Goal: Check status

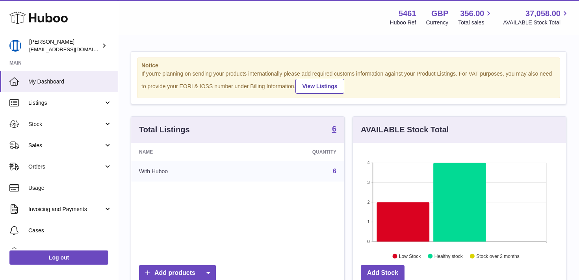
scroll to position [123, 213]
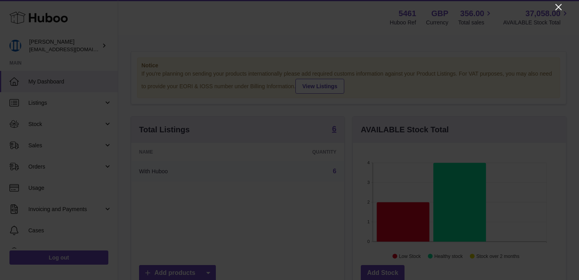
click at [561, 7] on icon "Close" at bounding box center [558, 6] width 9 height 9
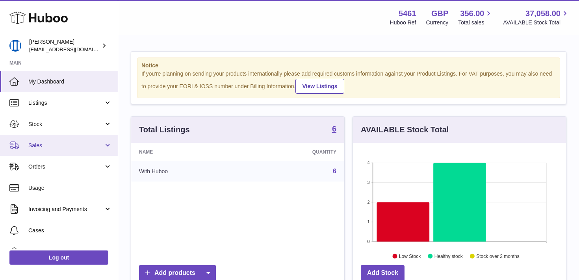
click at [48, 147] on span "Sales" at bounding box center [65, 145] width 75 height 7
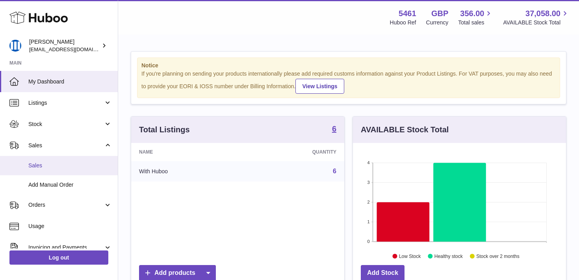
click at [61, 164] on span "Sales" at bounding box center [70, 165] width 84 height 7
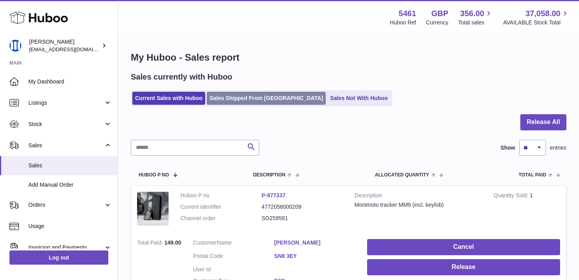
click at [240, 99] on link "Sales Shipped From Huboo" at bounding box center [266, 98] width 119 height 13
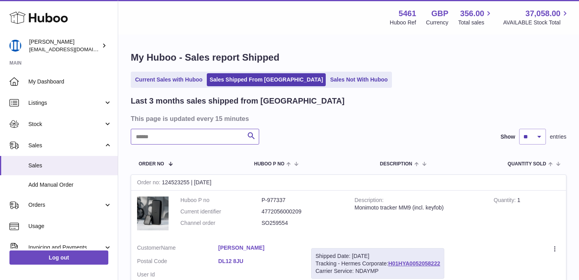
click at [199, 132] on input "text" at bounding box center [195, 137] width 128 height 16
paste input "*********"
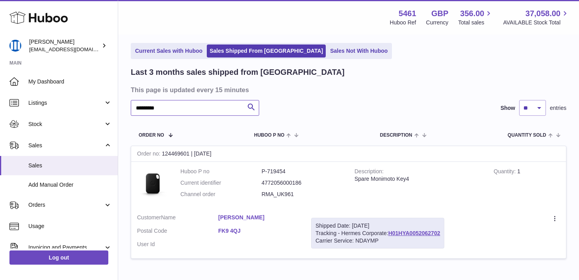
scroll to position [66, 0]
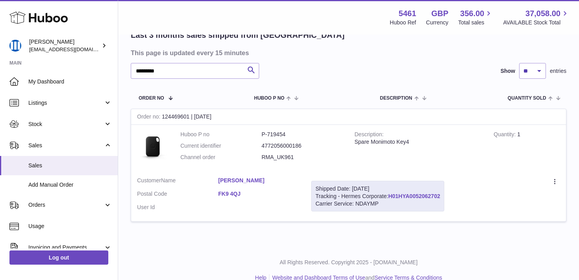
click at [437, 193] on link "H01HYA0052062702" at bounding box center [415, 196] width 52 height 6
drag, startPoint x: 176, startPoint y: 72, endPoint x: 117, endPoint y: 71, distance: 58.3
click at [117, 71] on div "Huboo [PERSON_NAME] [EMAIL_ADDRESS][DOMAIN_NAME] Main My Dashboard Listings Not…" at bounding box center [289, 113] width 579 height 359
paste input "text"
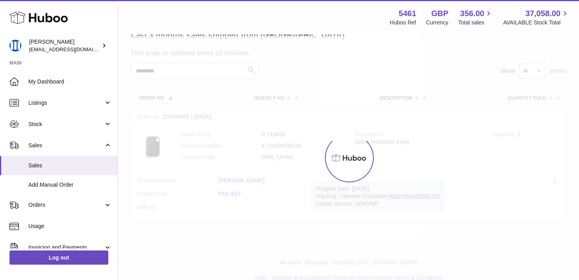
click at [253, 68] on div at bounding box center [348, 157] width 461 height 245
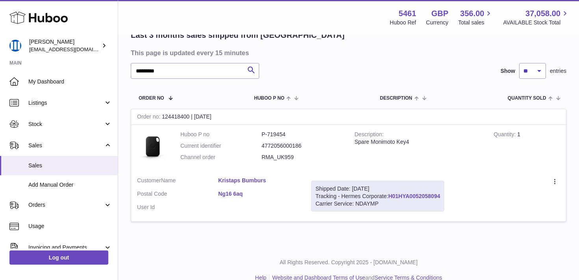
click at [409, 196] on link "H01HYA0052058094" at bounding box center [415, 196] width 52 height 6
drag, startPoint x: 185, startPoint y: 71, endPoint x: 118, endPoint y: 67, distance: 66.7
click at [118, 67] on div "My Huboo - Sales report Shipped Current Sales with Huboo Sales Shipped From [GE…" at bounding box center [348, 108] width 461 height 277
paste input "text"
type input "*********"
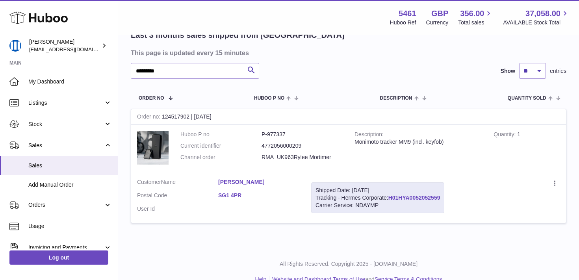
click at [409, 197] on link "H01HYA0052052559" at bounding box center [415, 198] width 52 height 6
